Goal: Task Accomplishment & Management: Manage account settings

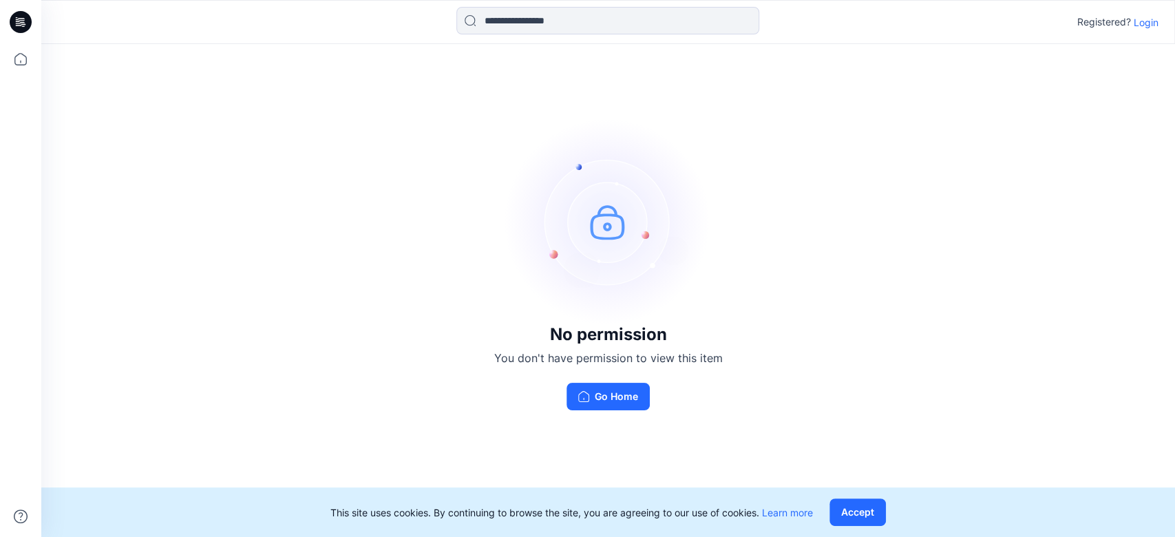
click at [1140, 16] on p "Login" at bounding box center [1146, 22] width 25 height 14
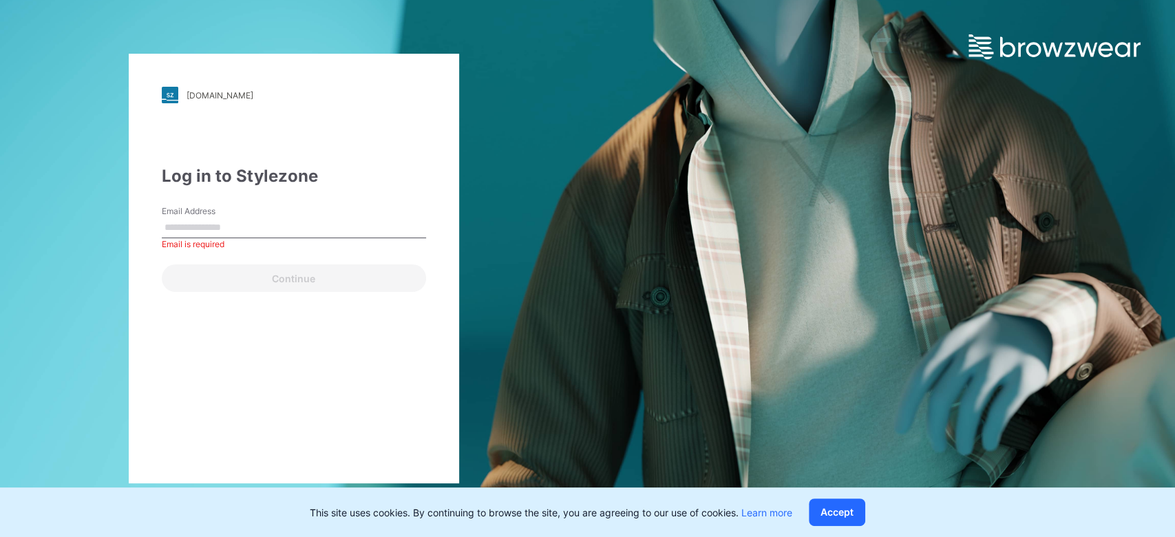
click at [253, 228] on input "Email Address" at bounding box center [294, 227] width 264 height 21
type input "**********"
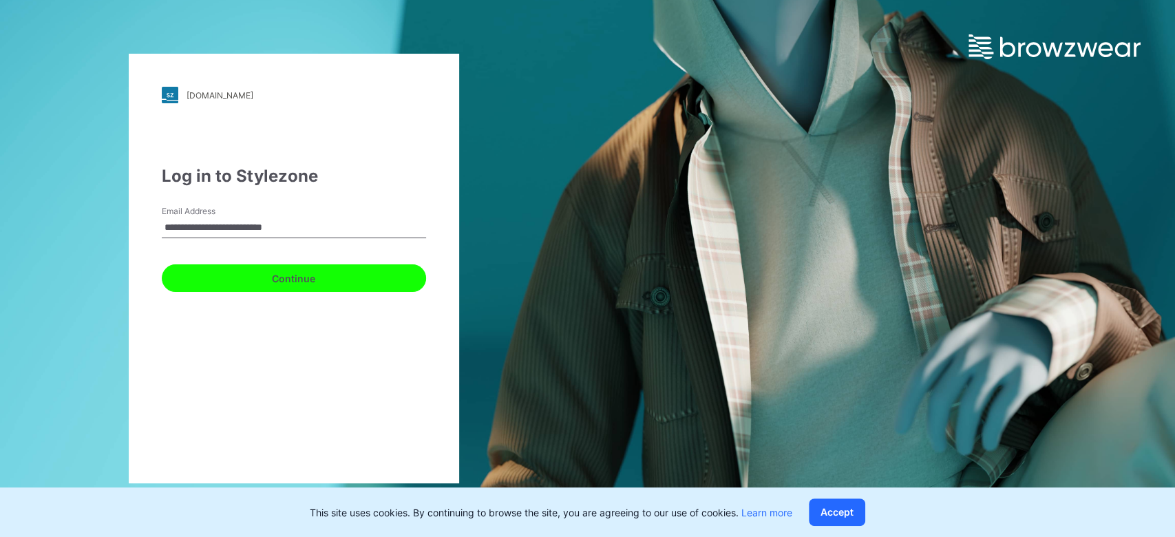
click at [301, 286] on button "Continue" at bounding box center [294, 278] width 264 height 28
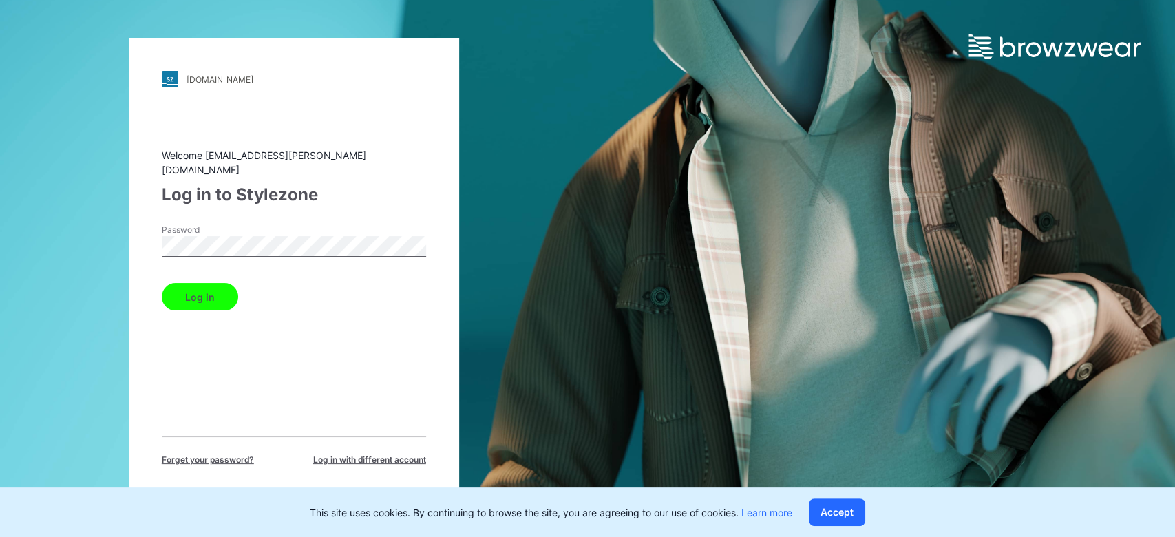
click at [224, 287] on button "Log in" at bounding box center [200, 297] width 76 height 28
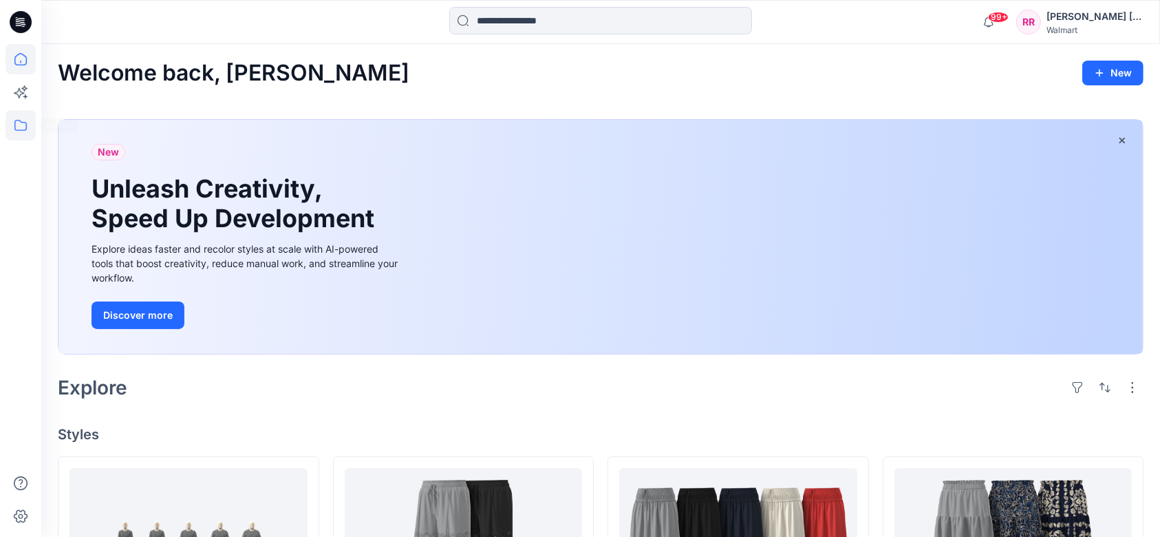
click at [22, 113] on icon at bounding box center [21, 125] width 30 height 30
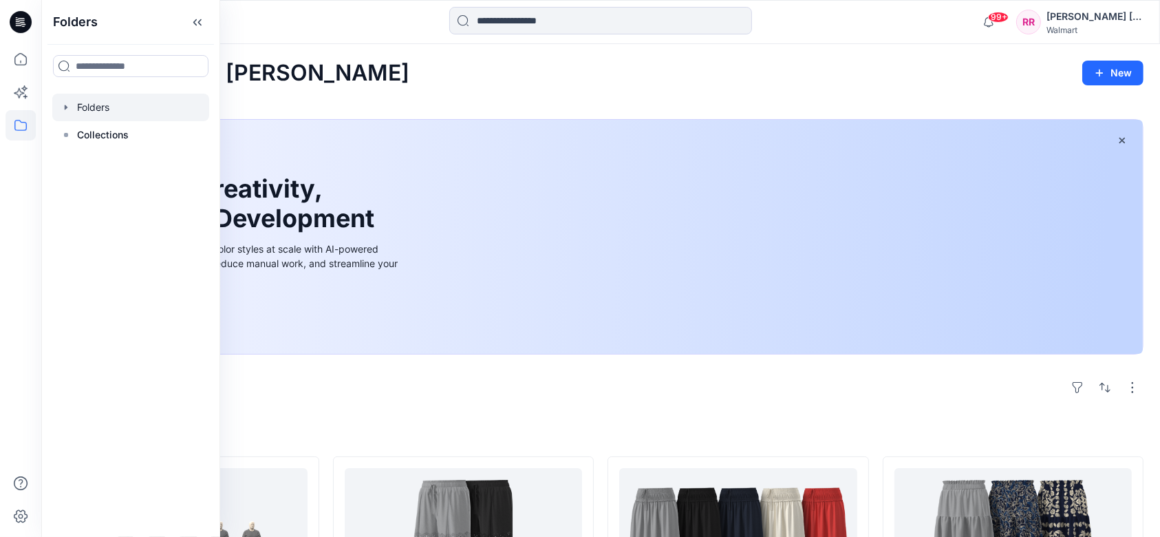
click at [114, 107] on div at bounding box center [130, 108] width 157 height 28
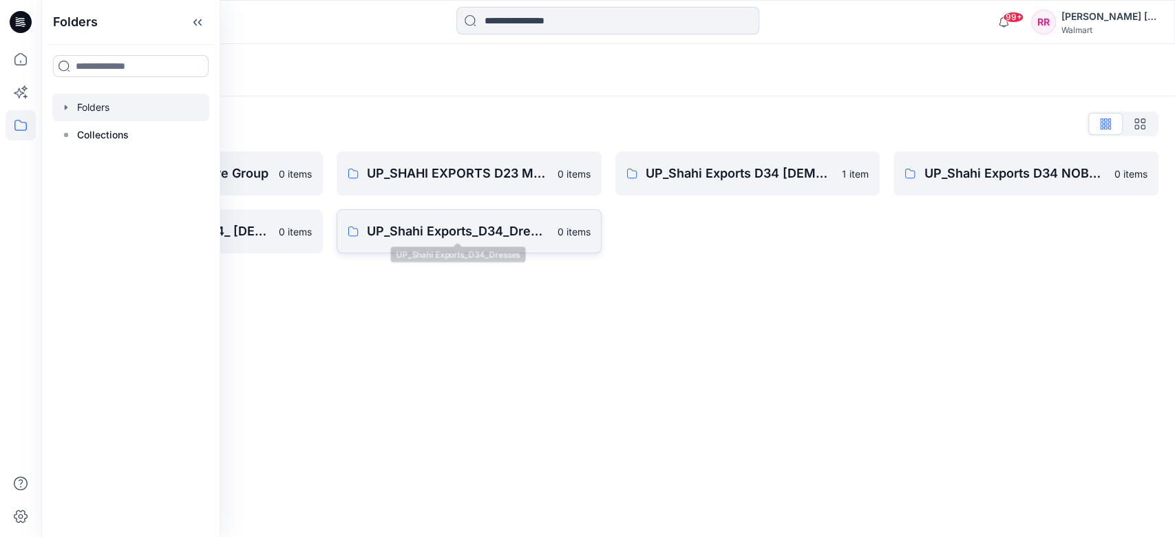
click at [458, 226] on p "UP_Shahi Exports_D34_Dresses" at bounding box center [458, 231] width 182 height 19
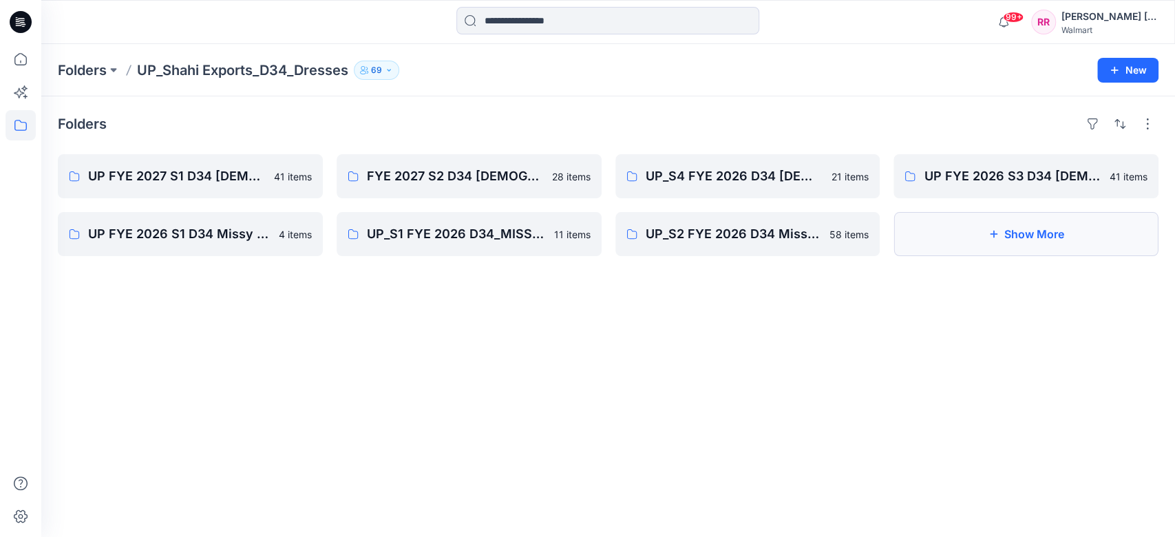
click at [960, 234] on button "Show More" at bounding box center [1025, 234] width 265 height 44
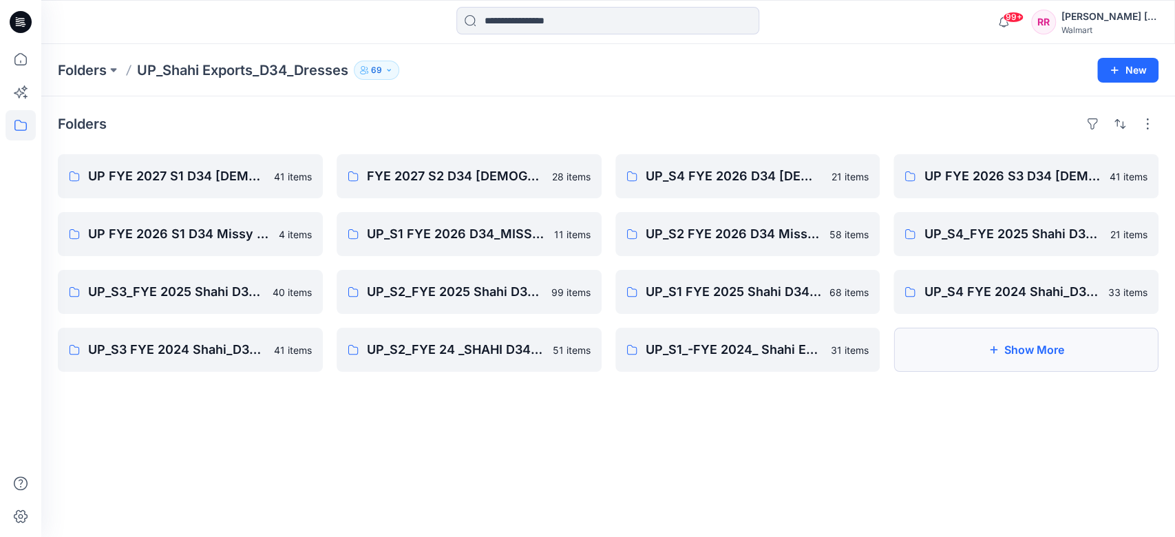
click at [937, 343] on button "Show More" at bounding box center [1025, 350] width 265 height 44
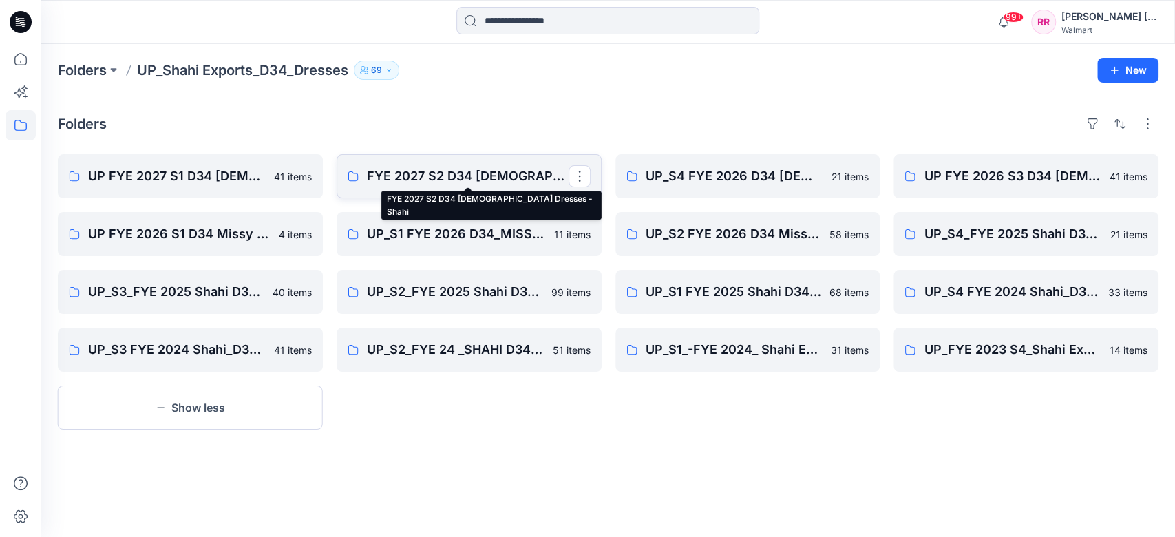
click at [427, 183] on p "FYE 2027 S2 D34 [DEMOGRAPHIC_DATA] Dresses - Shahi" at bounding box center [468, 176] width 202 height 19
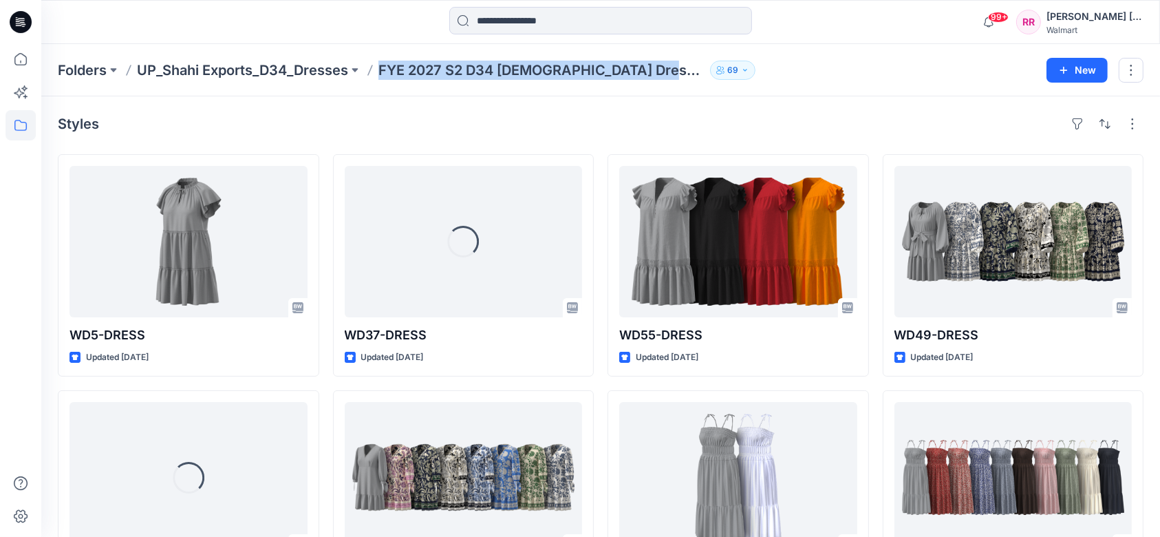
drag, startPoint x: 380, startPoint y: 67, endPoint x: 652, endPoint y: 74, distance: 272.6
click at [652, 74] on div "Folders UP_Shahi Exports_D34_Dresses FYE 2027 S2 D34 [DEMOGRAPHIC_DATA] Dresses…" at bounding box center [547, 70] width 979 height 19
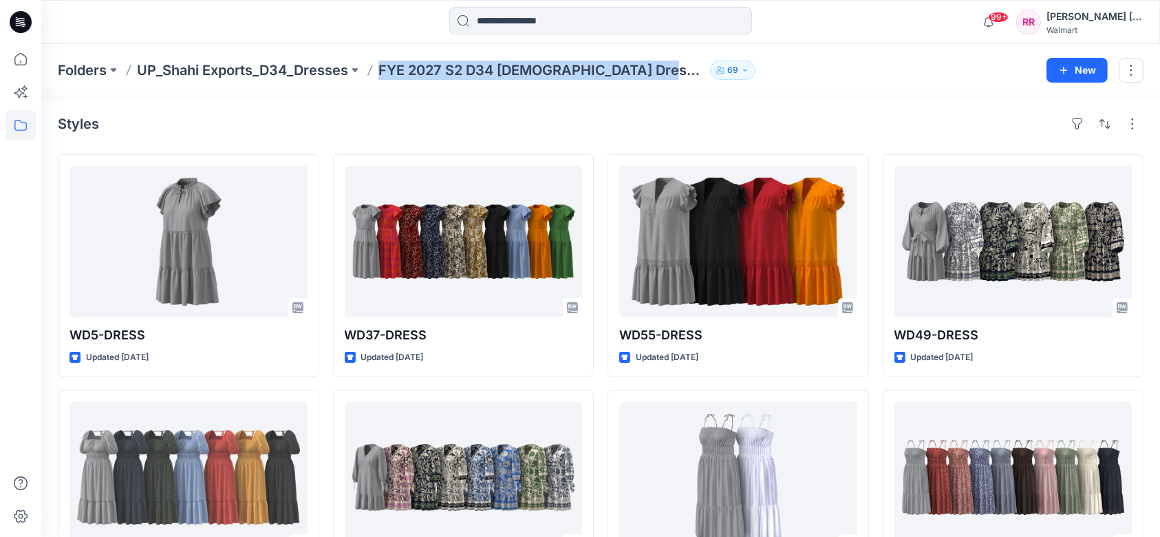
copy p "FYE 2027 S2 D34 [DEMOGRAPHIC_DATA] Dresses - Shahi"
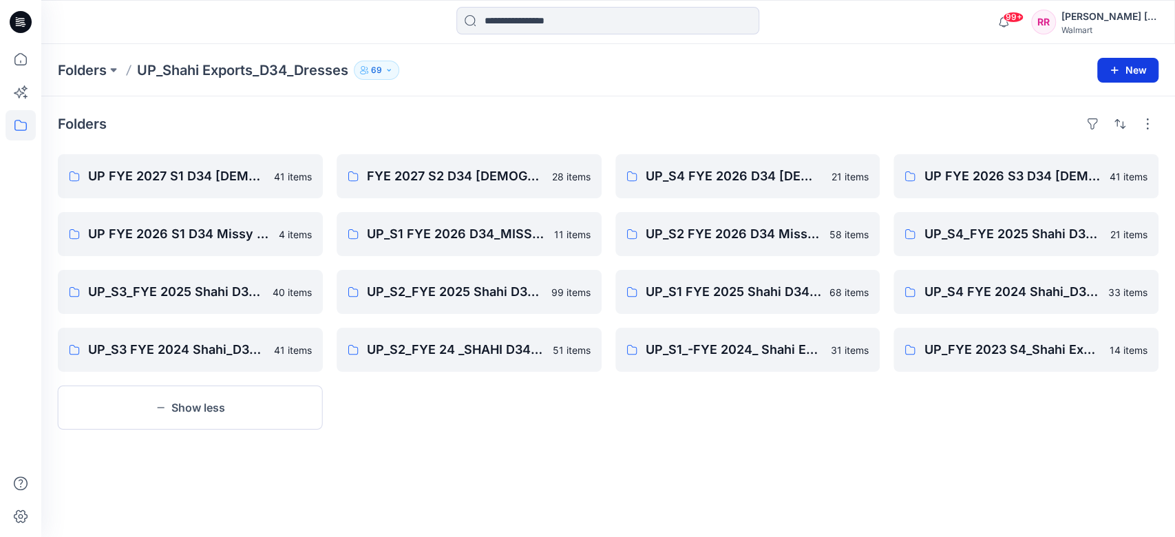
click at [1133, 72] on button "New" at bounding box center [1127, 70] width 61 height 25
click at [1085, 126] on p "New Folder" at bounding box center [1087, 130] width 51 height 14
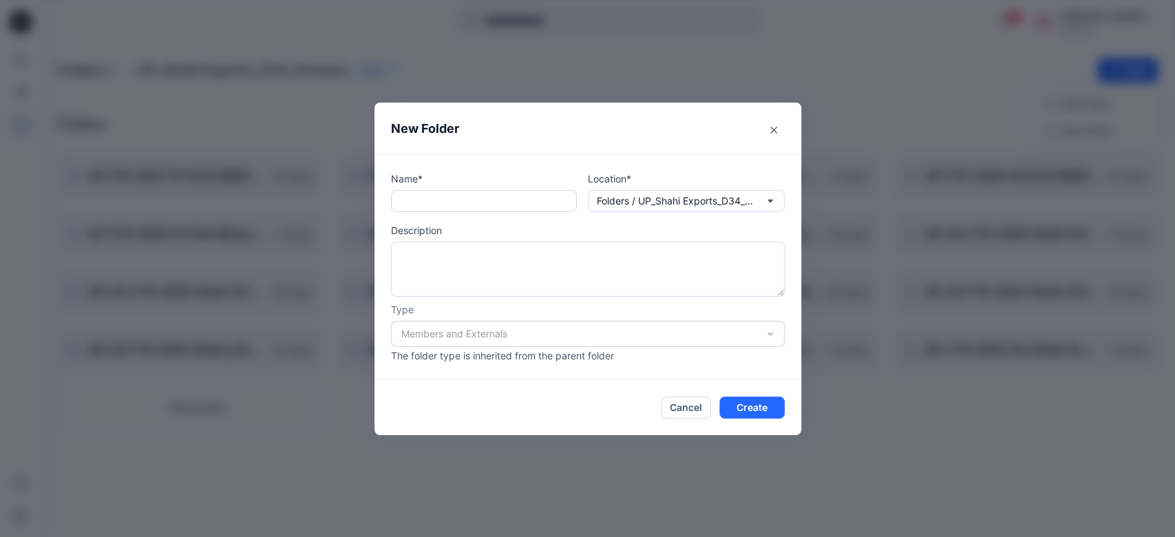
click at [520, 201] on input "text" at bounding box center [484, 201] width 186 height 22
click at [495, 264] on textarea at bounding box center [588, 269] width 394 height 55
click at [680, 410] on button "Cancel" at bounding box center [686, 407] width 50 height 22
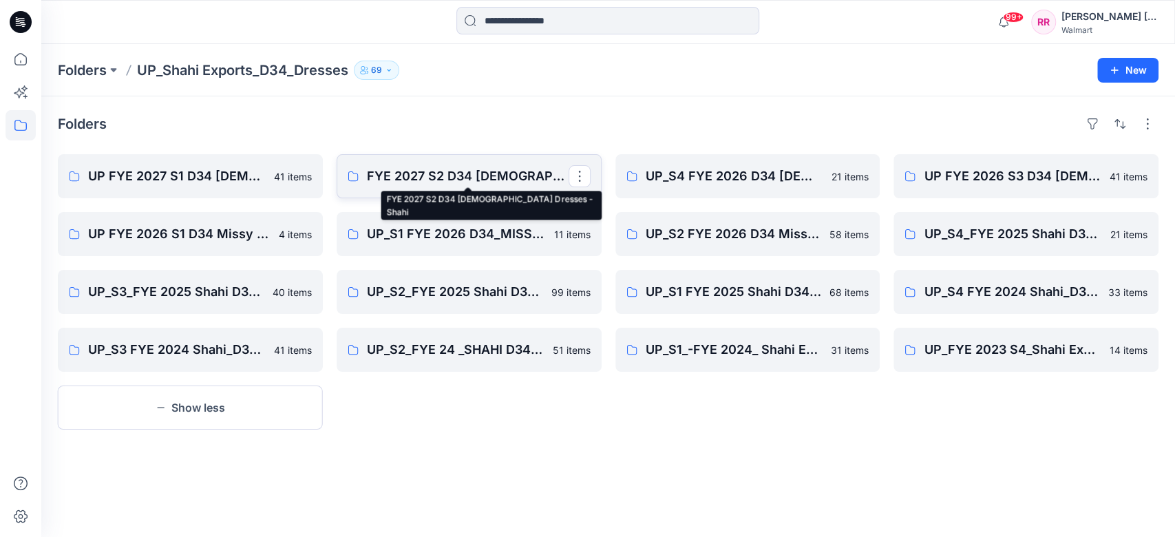
click at [491, 183] on p "FYE 2027 S2 D34 [DEMOGRAPHIC_DATA] Dresses - Shahi" at bounding box center [468, 176] width 202 height 19
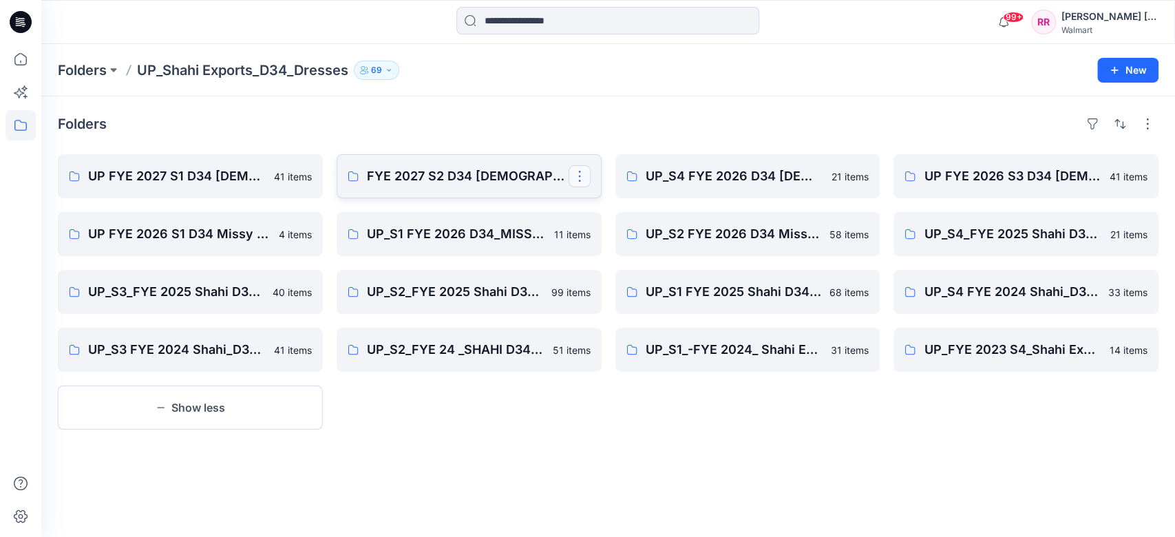
click at [580, 176] on button "button" at bounding box center [579, 176] width 22 height 22
click at [614, 212] on button "Edit" at bounding box center [645, 207] width 149 height 25
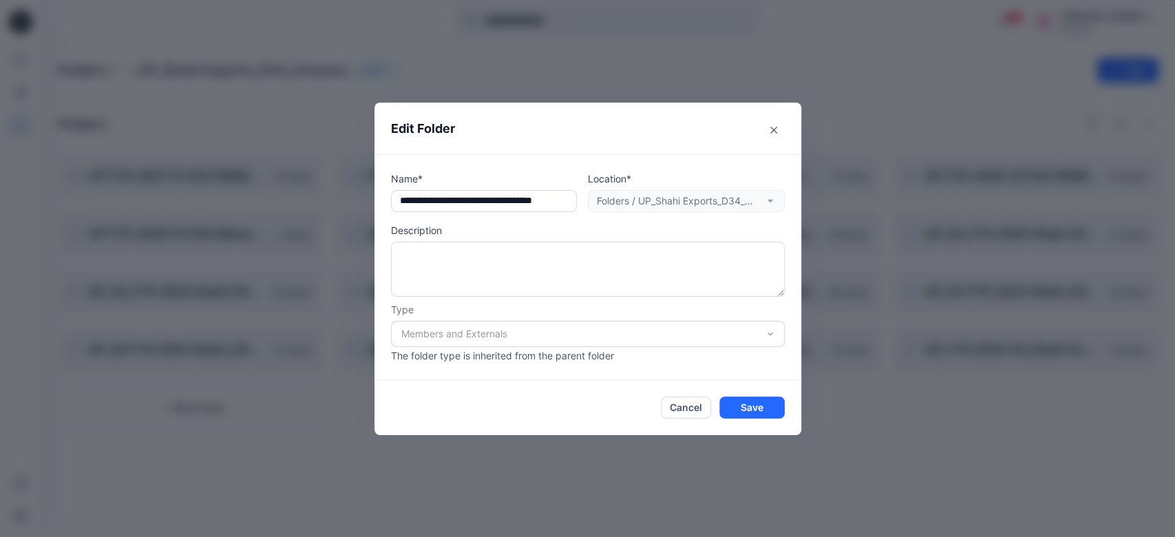
click at [923, 415] on div "**********" at bounding box center [587, 268] width 1175 height 537
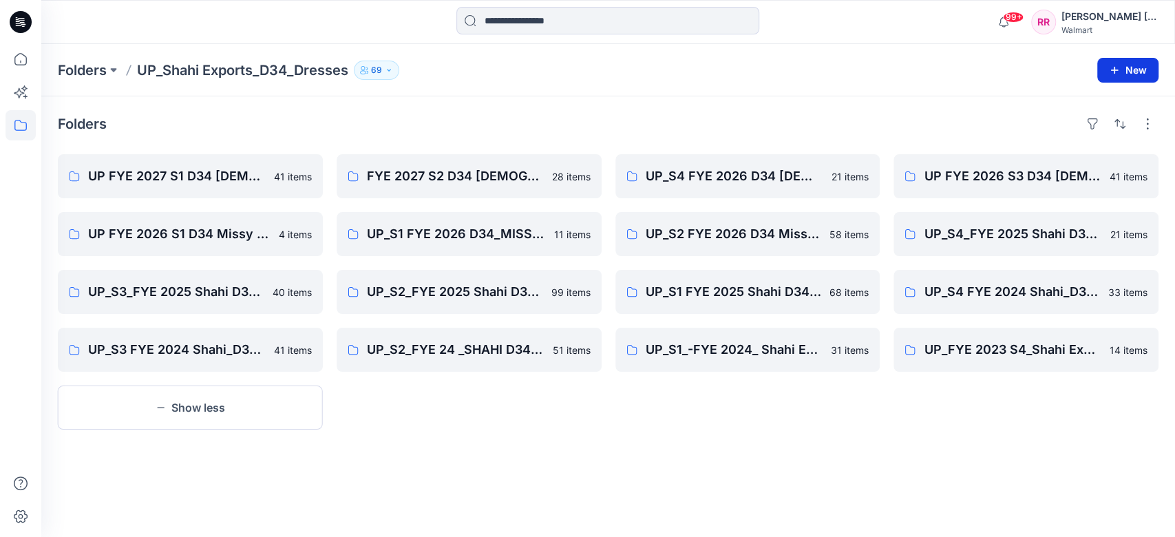
click at [1135, 74] on button "New" at bounding box center [1127, 70] width 61 height 25
click at [1072, 101] on p "New Style" at bounding box center [1085, 104] width 46 height 17
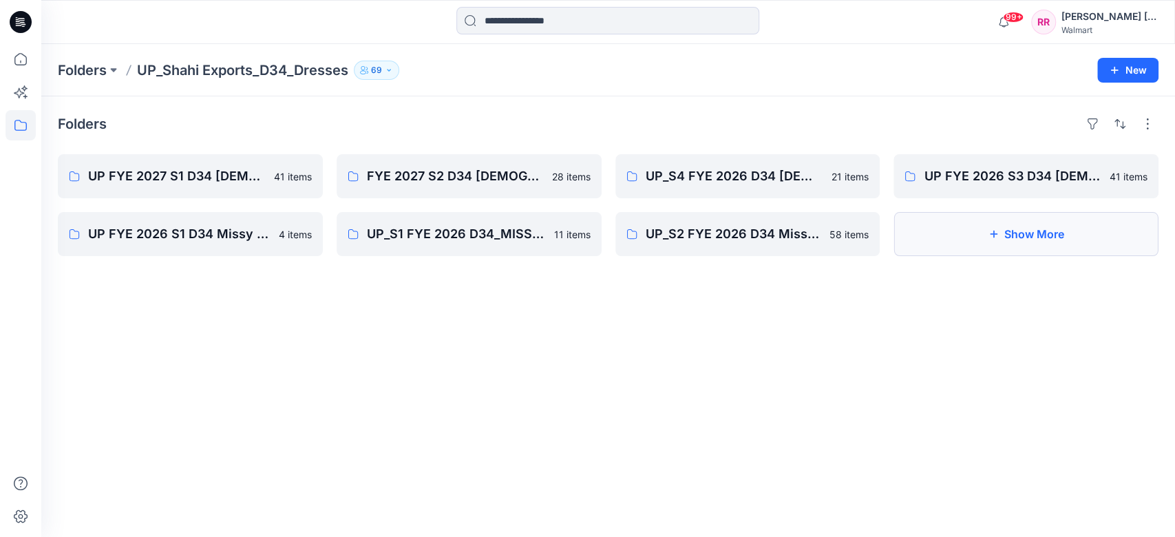
click at [1041, 235] on button "Show More" at bounding box center [1025, 234] width 265 height 44
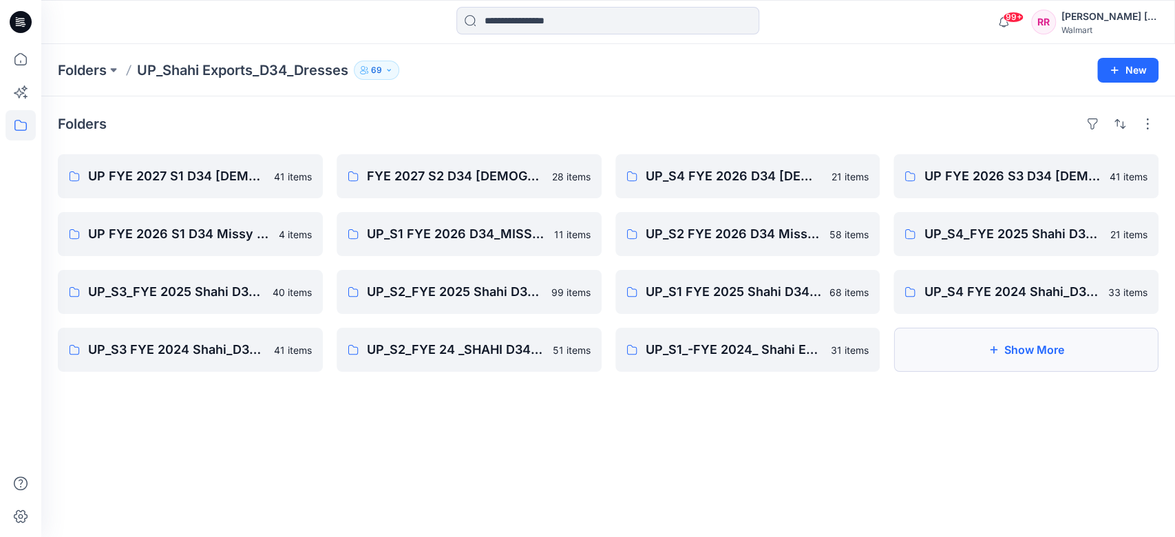
click at [1008, 348] on button "Show More" at bounding box center [1025, 350] width 265 height 44
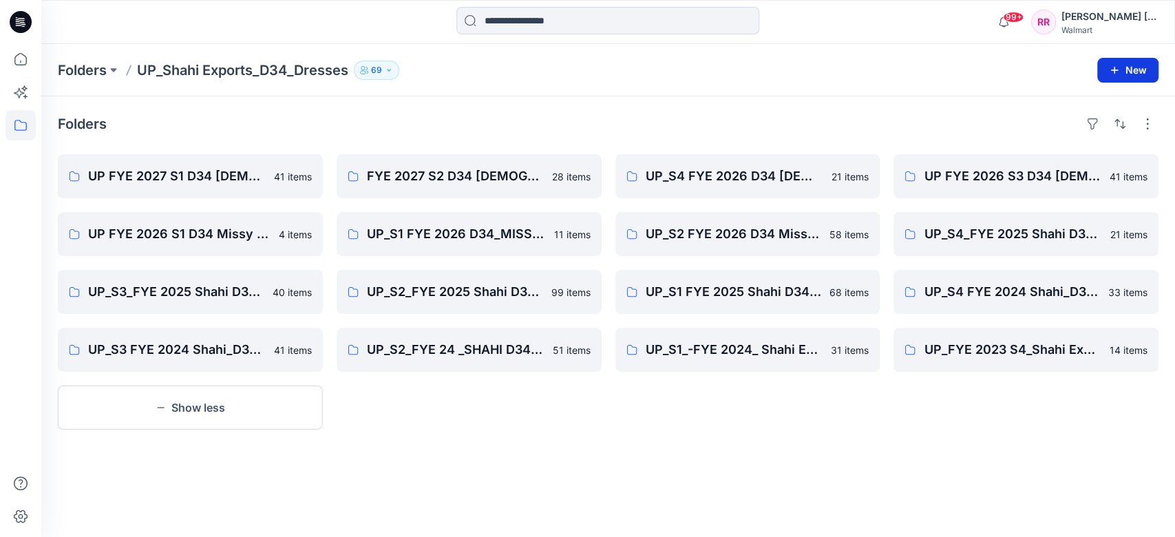
click at [1120, 69] on button "New" at bounding box center [1127, 70] width 61 height 25
click at [1099, 123] on p "New Folder" at bounding box center [1087, 130] width 51 height 14
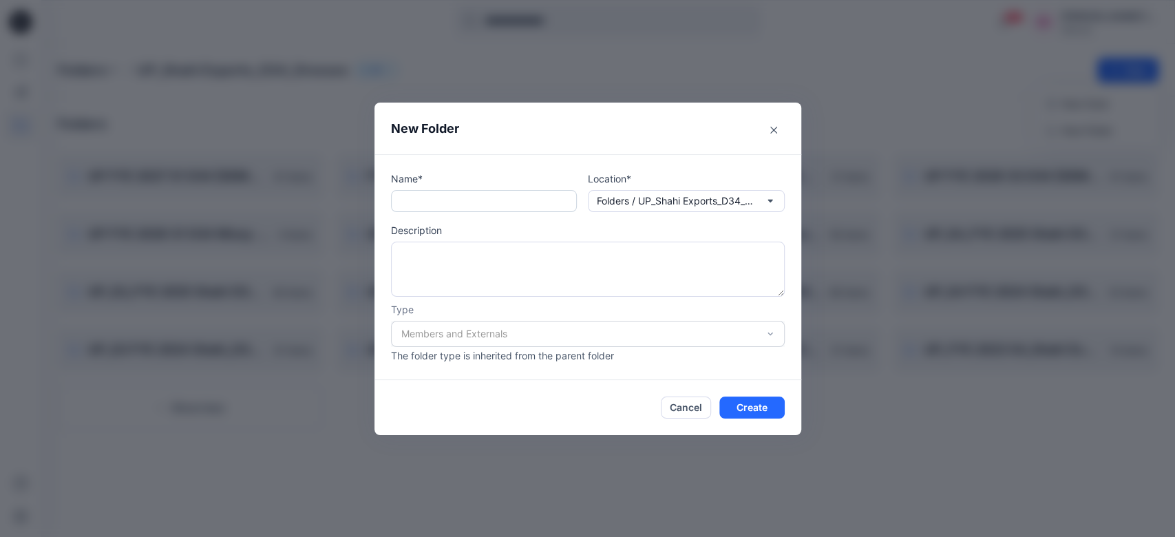
click at [549, 195] on input "text" at bounding box center [484, 201] width 186 height 22
paste input "**********"
click at [436, 198] on input "**********" at bounding box center [484, 201] width 186 height 22
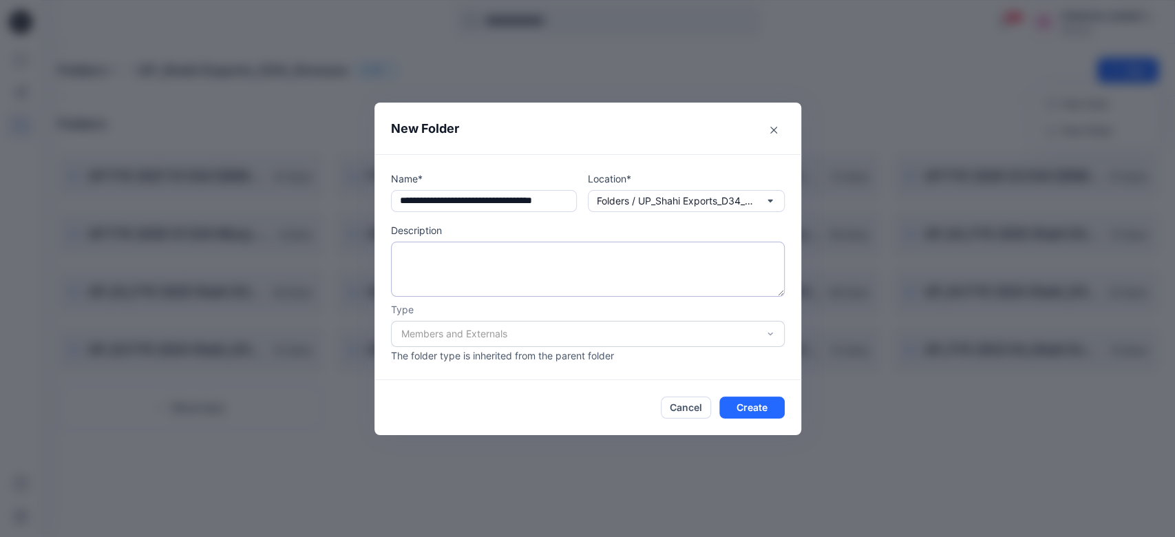
type input "**********"
click at [561, 279] on textarea at bounding box center [588, 269] width 394 height 55
click at [677, 334] on div "Members and Externals" at bounding box center [588, 334] width 394 height 26
click at [751, 332] on div "Members and Externals" at bounding box center [588, 334] width 394 height 26
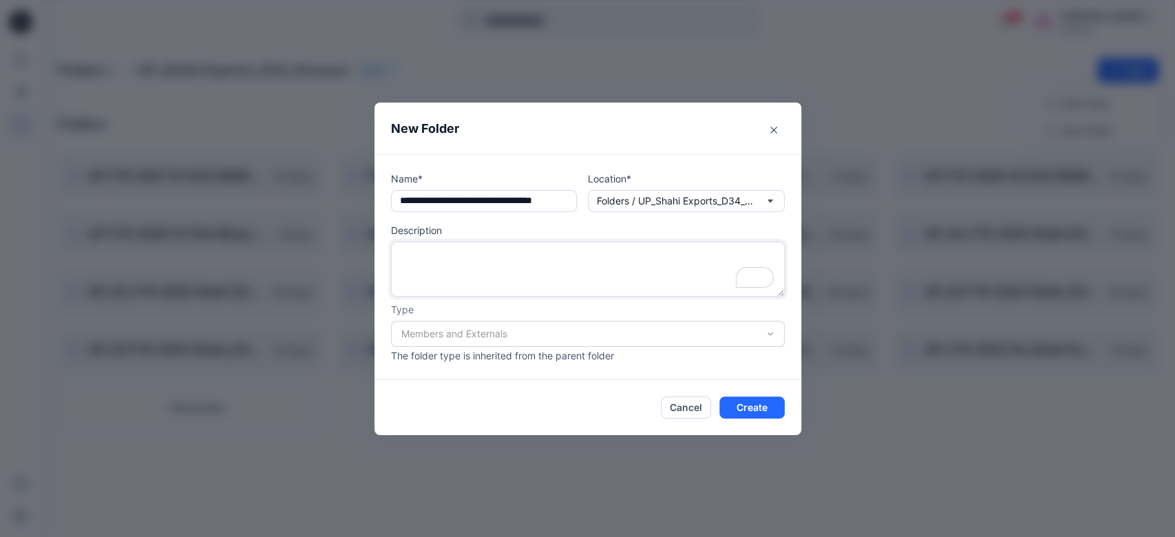
click at [641, 268] on textarea "To enrich screen reader interactions, please activate Accessibility in Grammarl…" at bounding box center [588, 269] width 394 height 55
click at [760, 405] on button "Create" at bounding box center [751, 407] width 65 height 22
